Goal: Task Accomplishment & Management: Complete application form

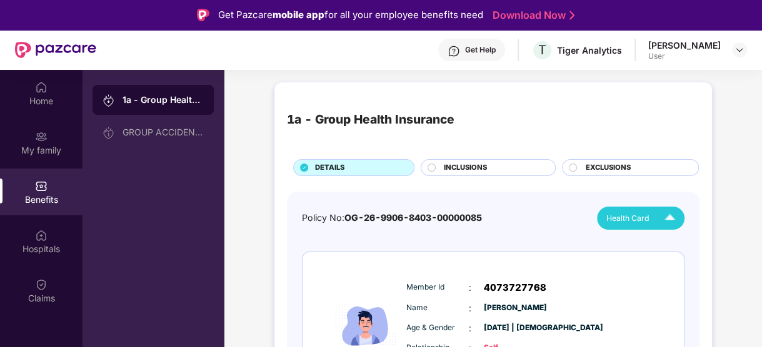
click at [52, 285] on div "Claims" at bounding box center [41, 290] width 82 height 47
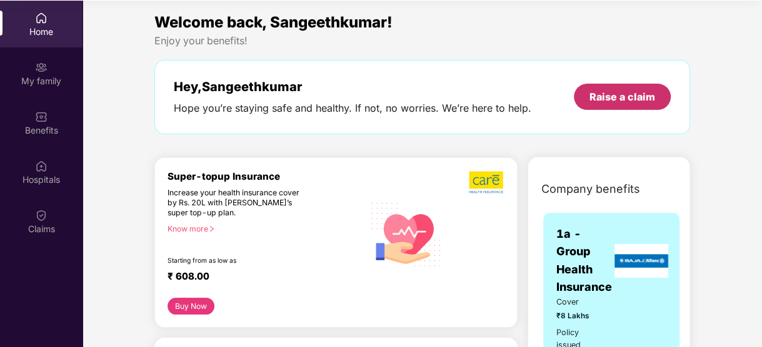
click at [626, 87] on div "Raise a claim" at bounding box center [622, 97] width 97 height 26
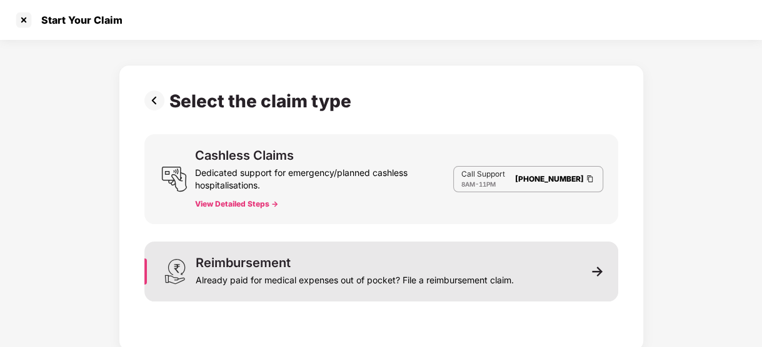
click at [412, 289] on div "Reimbursement Already paid for medical expenses out of pocket? File a reimburse…" at bounding box center [381, 272] width 474 height 60
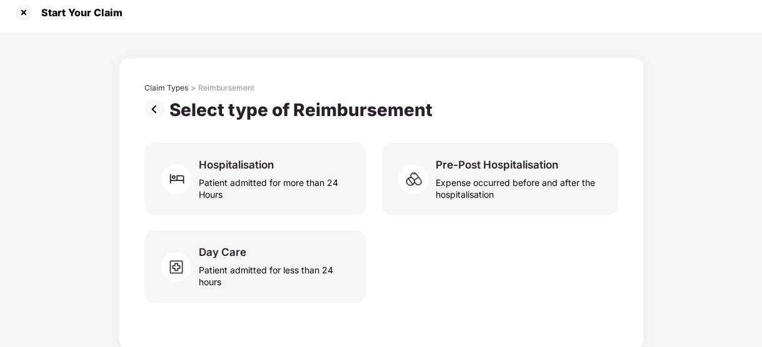
scroll to position [9, 0]
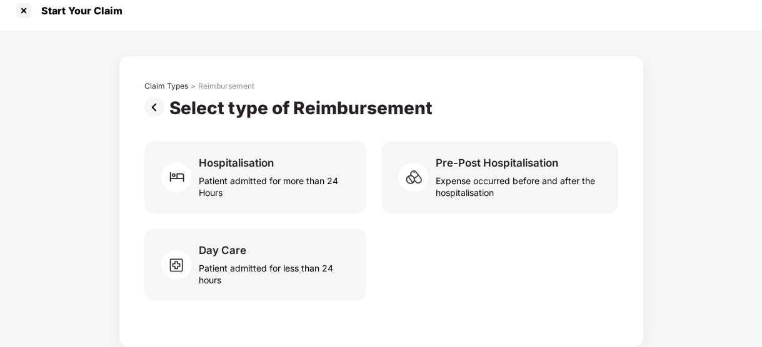
click at [144, 104] on img at bounding box center [156, 107] width 25 height 20
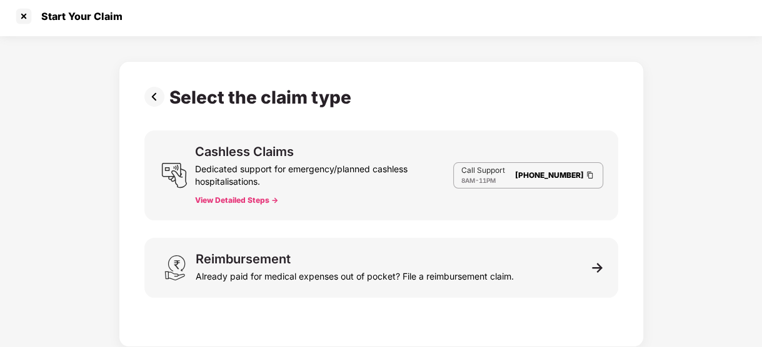
scroll to position [3, 0]
